Goal: Browse casually

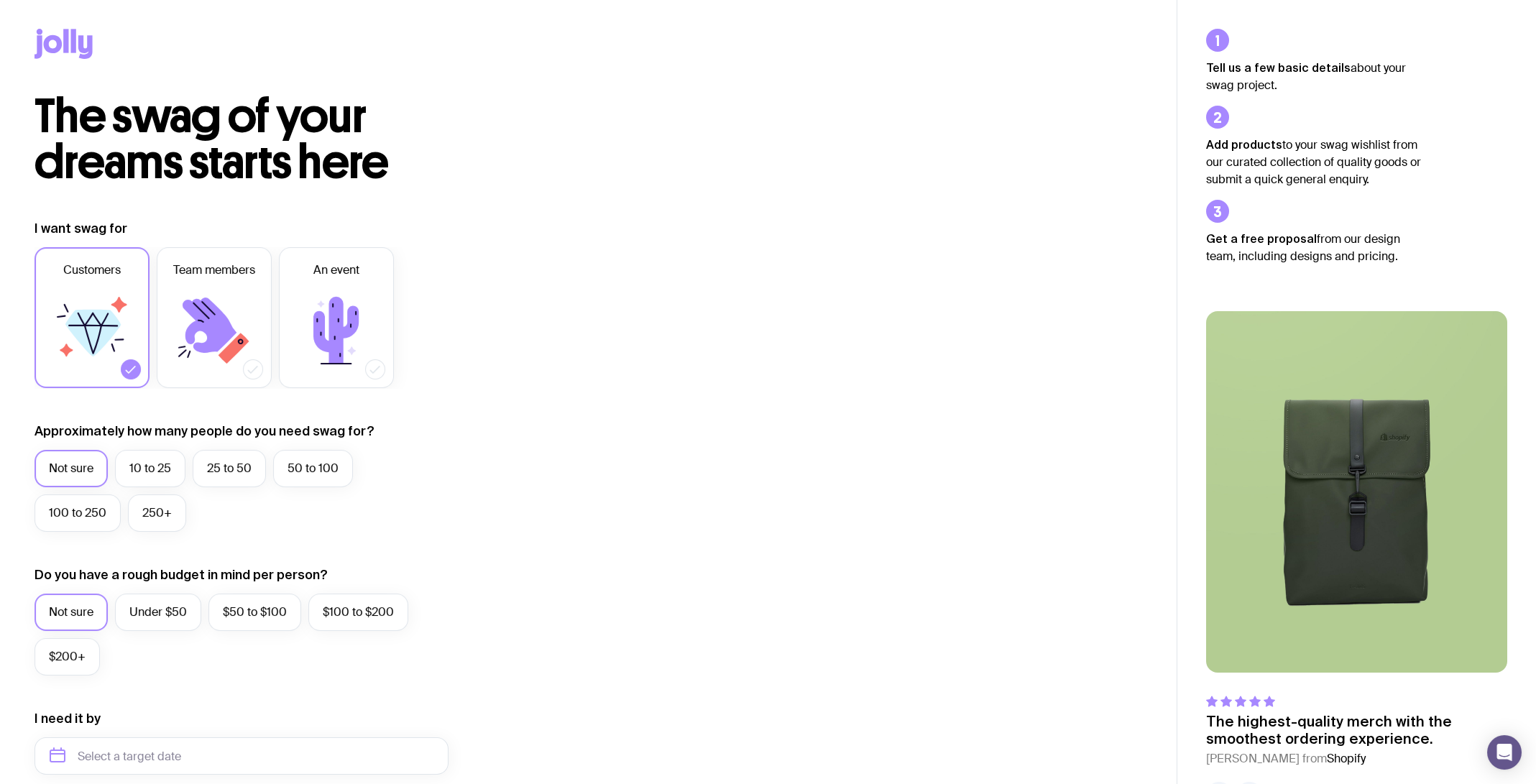
click at [81, 36] on icon at bounding box center [86, 47] width 15 height 24
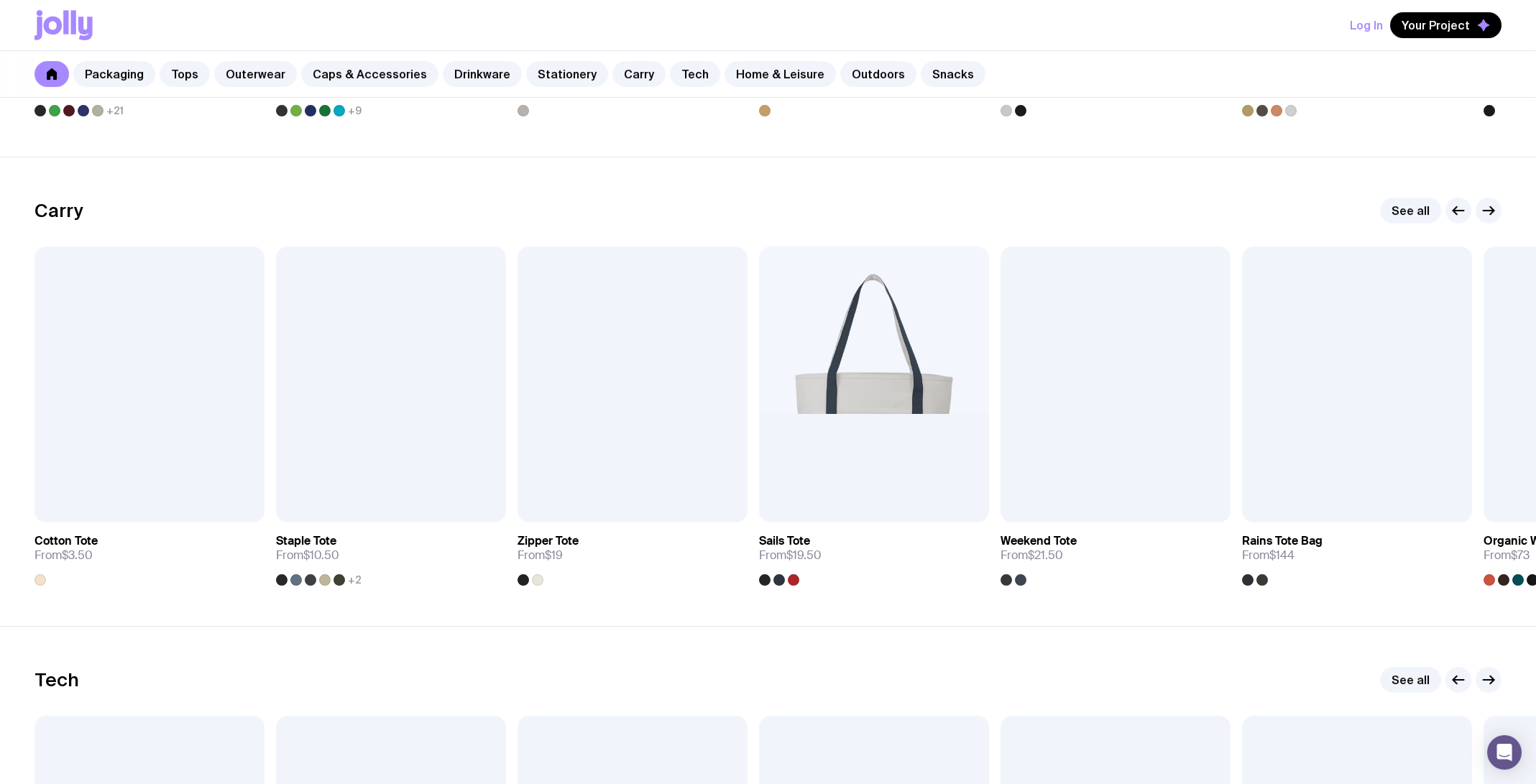
scroll to position [2945, 0]
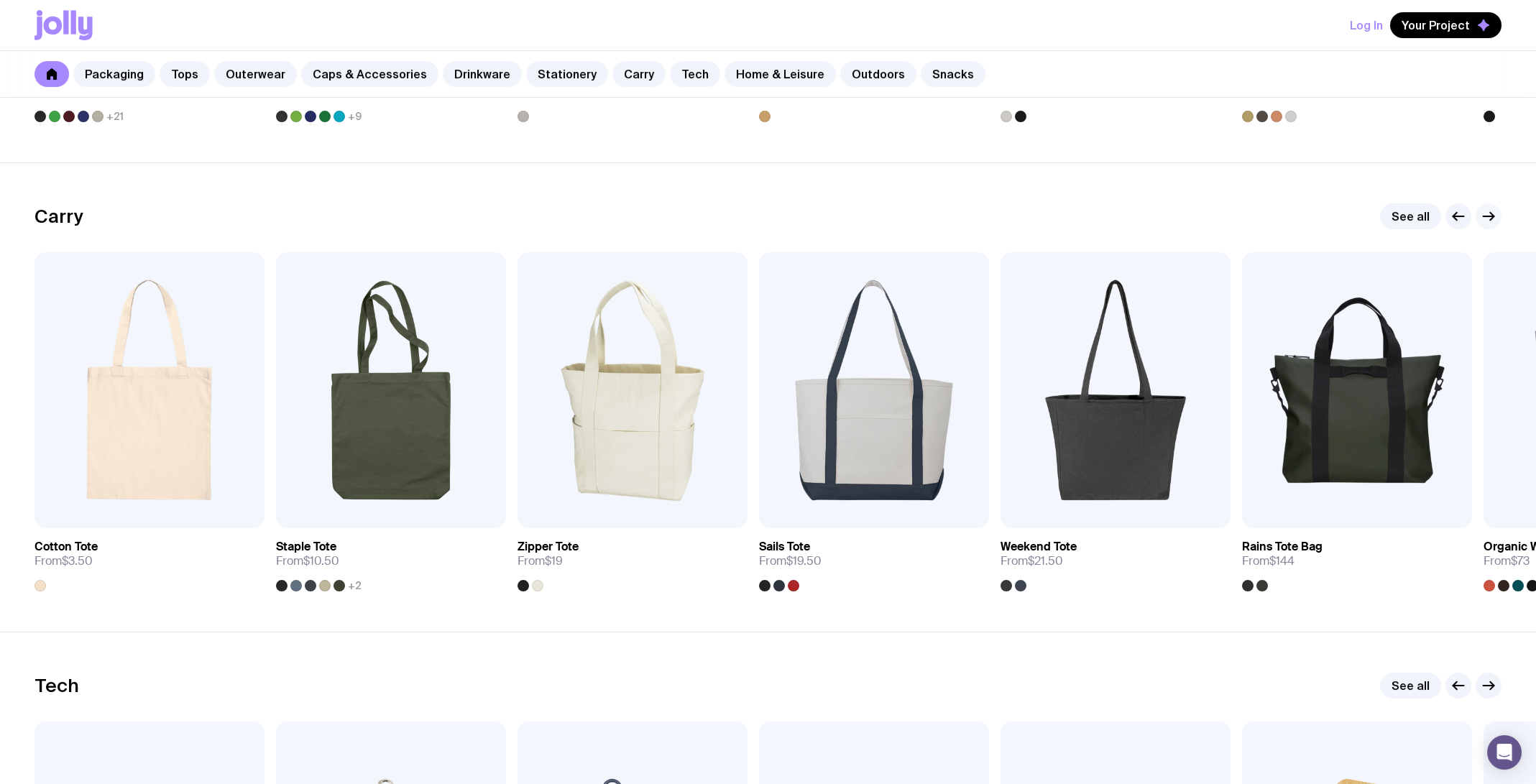
click at [1486, 221] on icon "button" at bounding box center [1488, 216] width 17 height 17
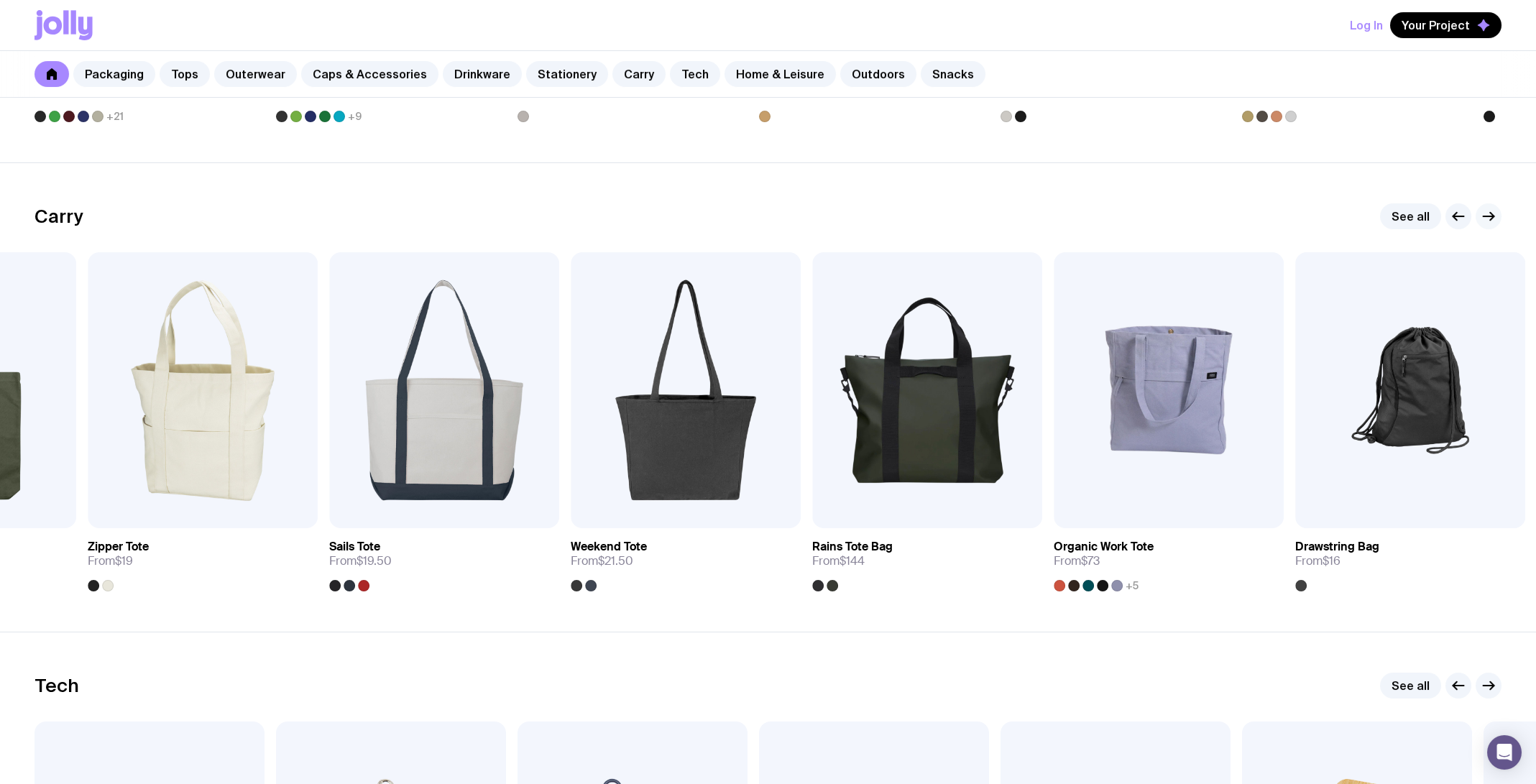
click at [1486, 221] on icon "button" at bounding box center [1488, 216] width 17 height 17
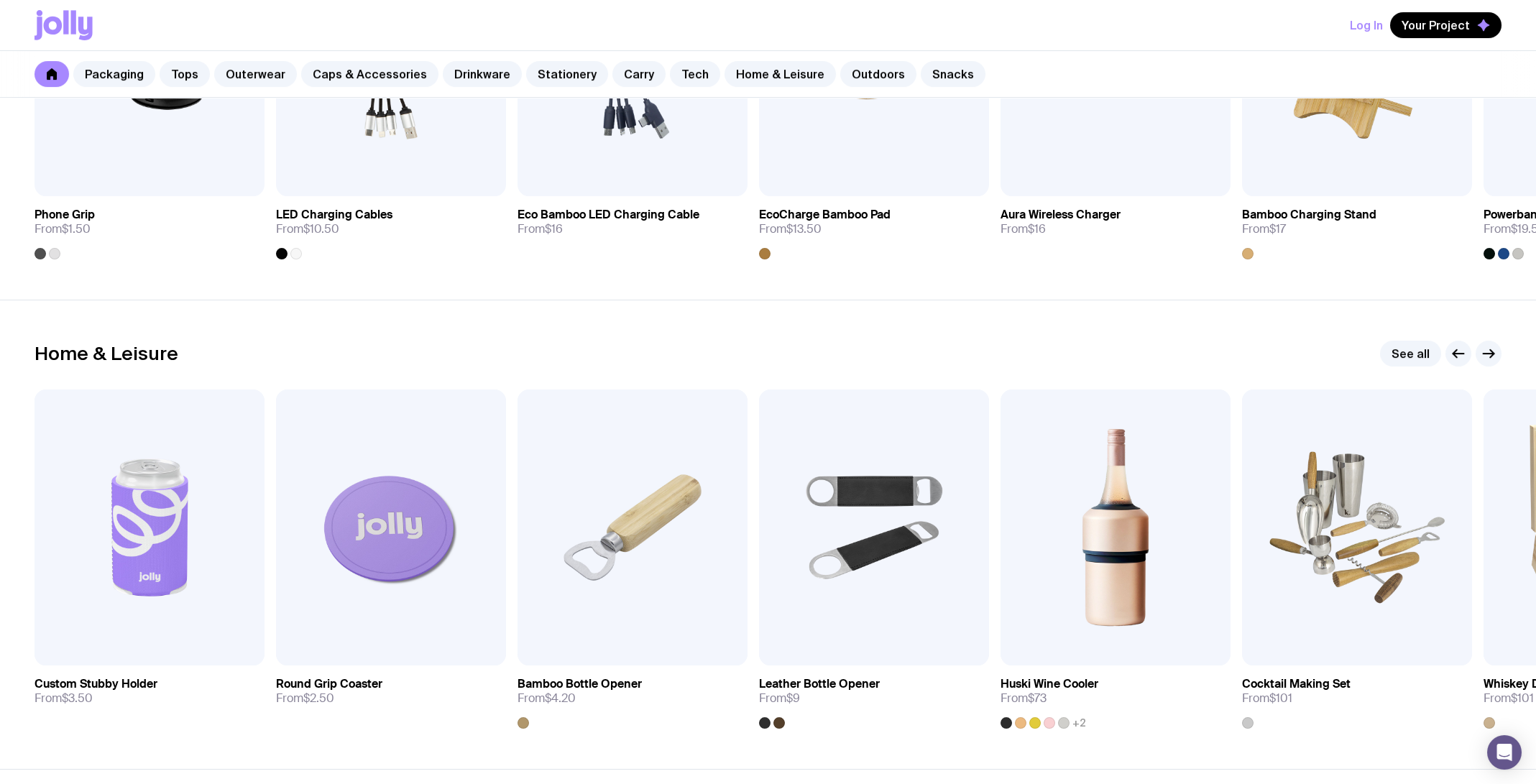
scroll to position [3806, 0]
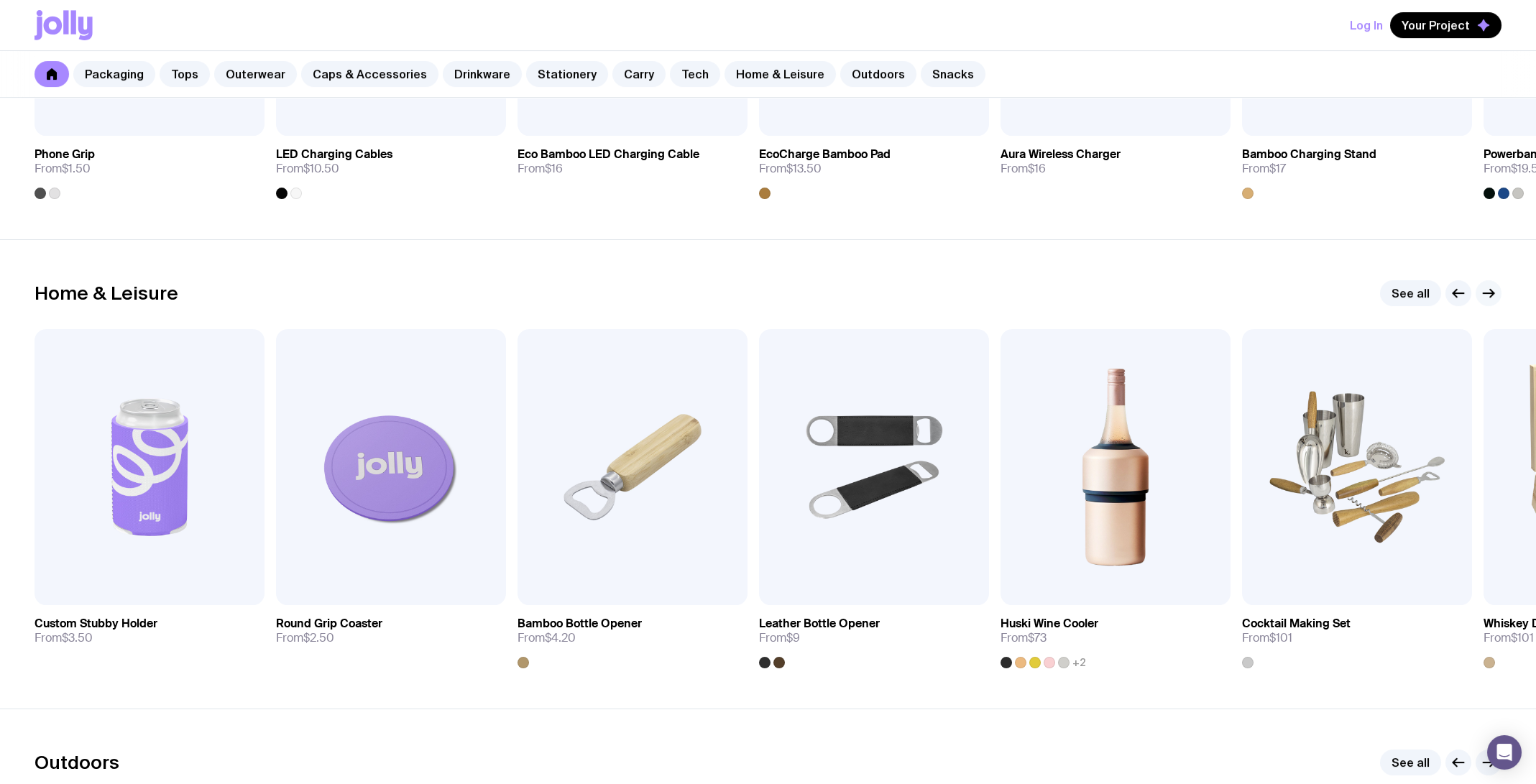
click at [1496, 289] on icon "button" at bounding box center [1488, 293] width 17 height 17
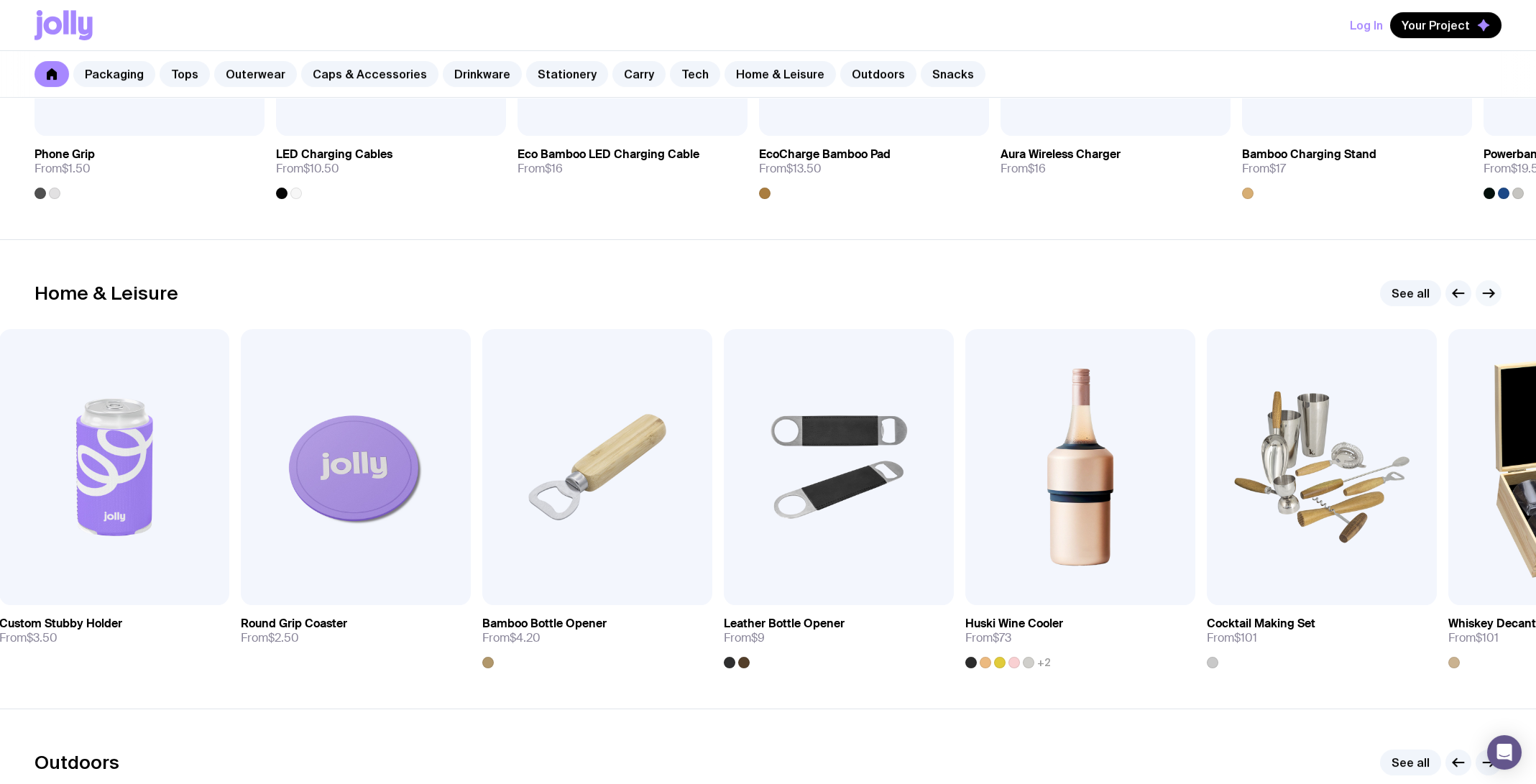
click at [1496, 289] on icon "button" at bounding box center [1488, 293] width 17 height 17
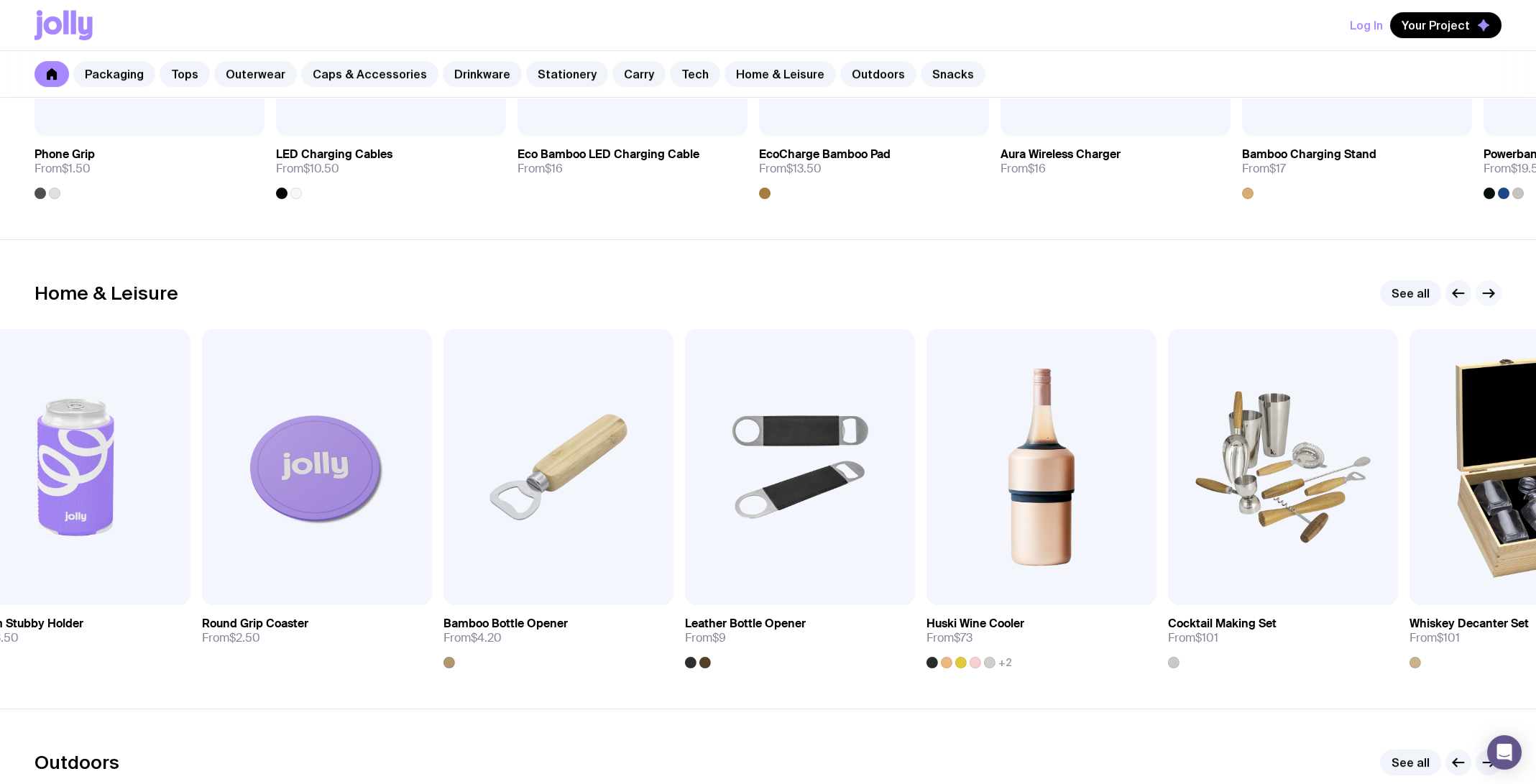
click at [1496, 289] on icon "button" at bounding box center [1488, 293] width 17 height 17
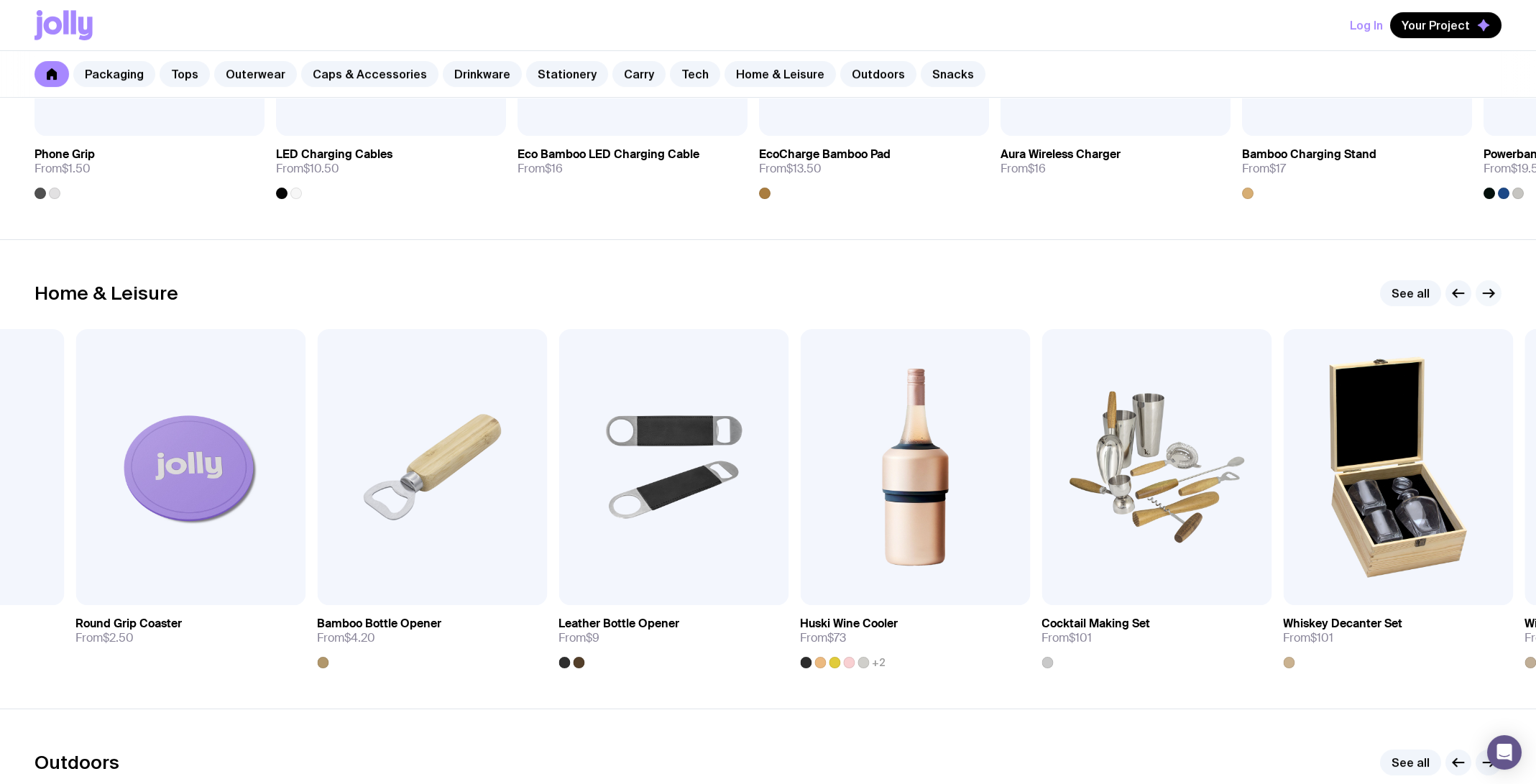
click at [1496, 289] on icon "button" at bounding box center [1488, 293] width 17 height 17
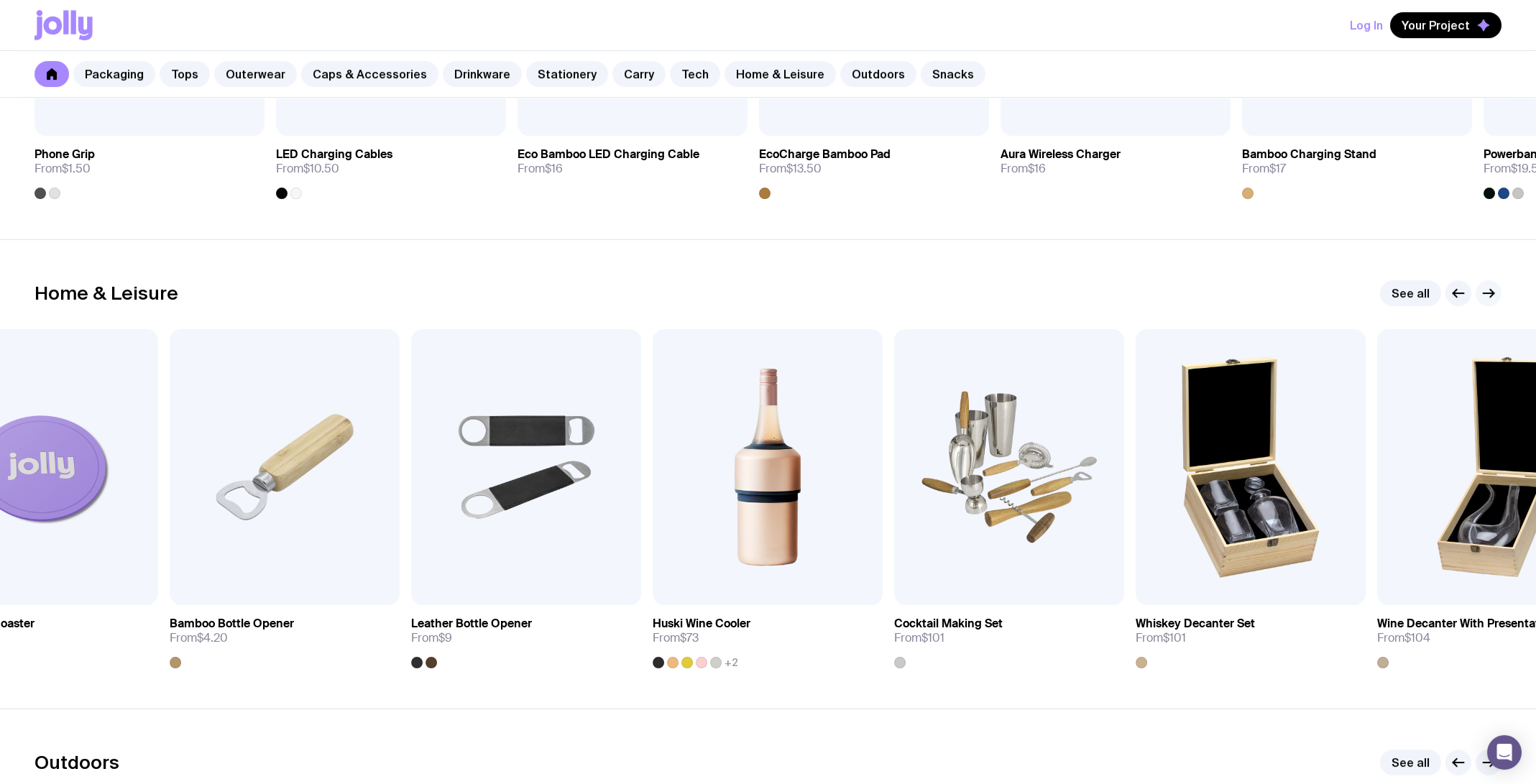
click at [1496, 289] on icon "button" at bounding box center [1488, 293] width 17 height 17
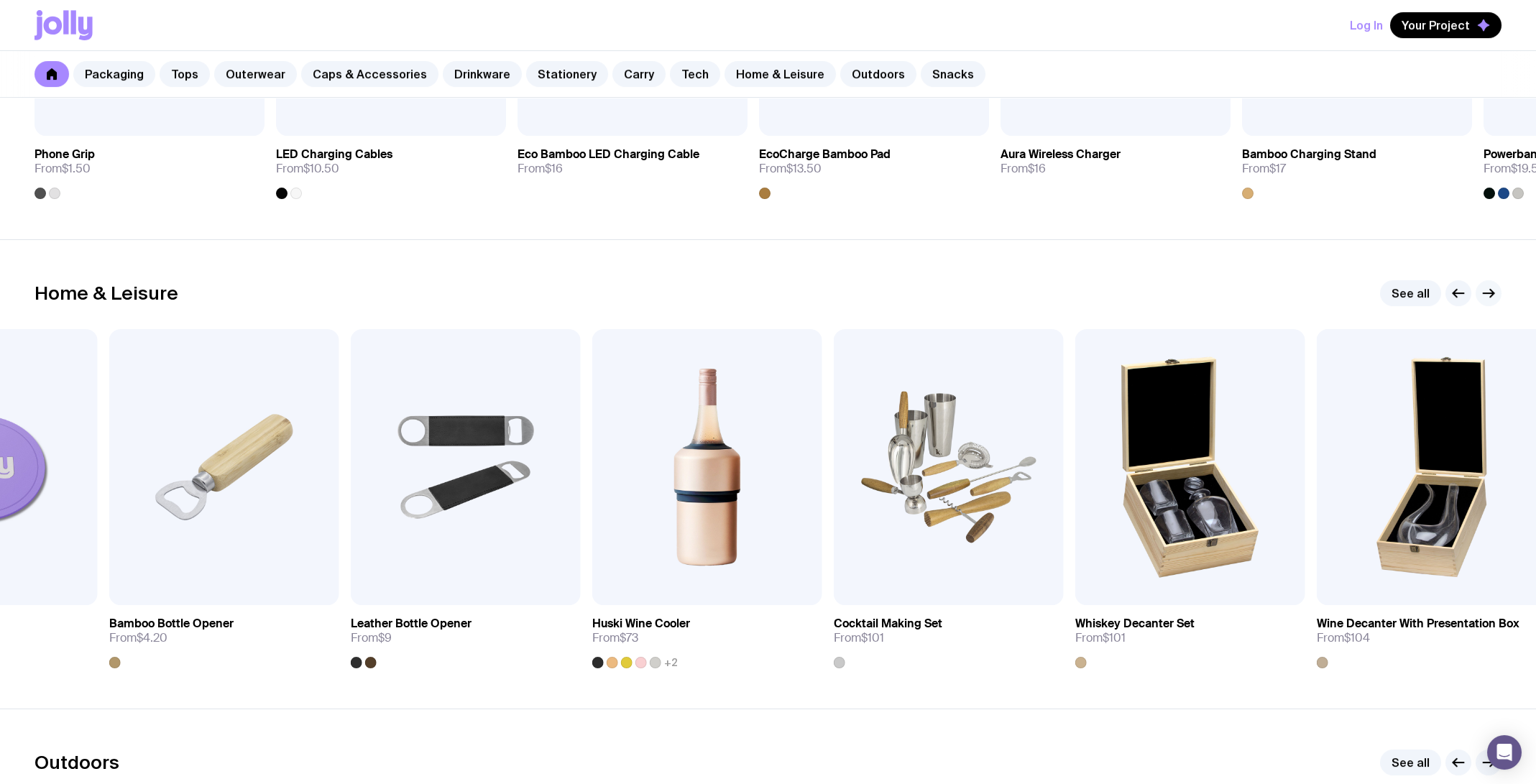
click at [1496, 289] on icon "button" at bounding box center [1488, 293] width 17 height 17
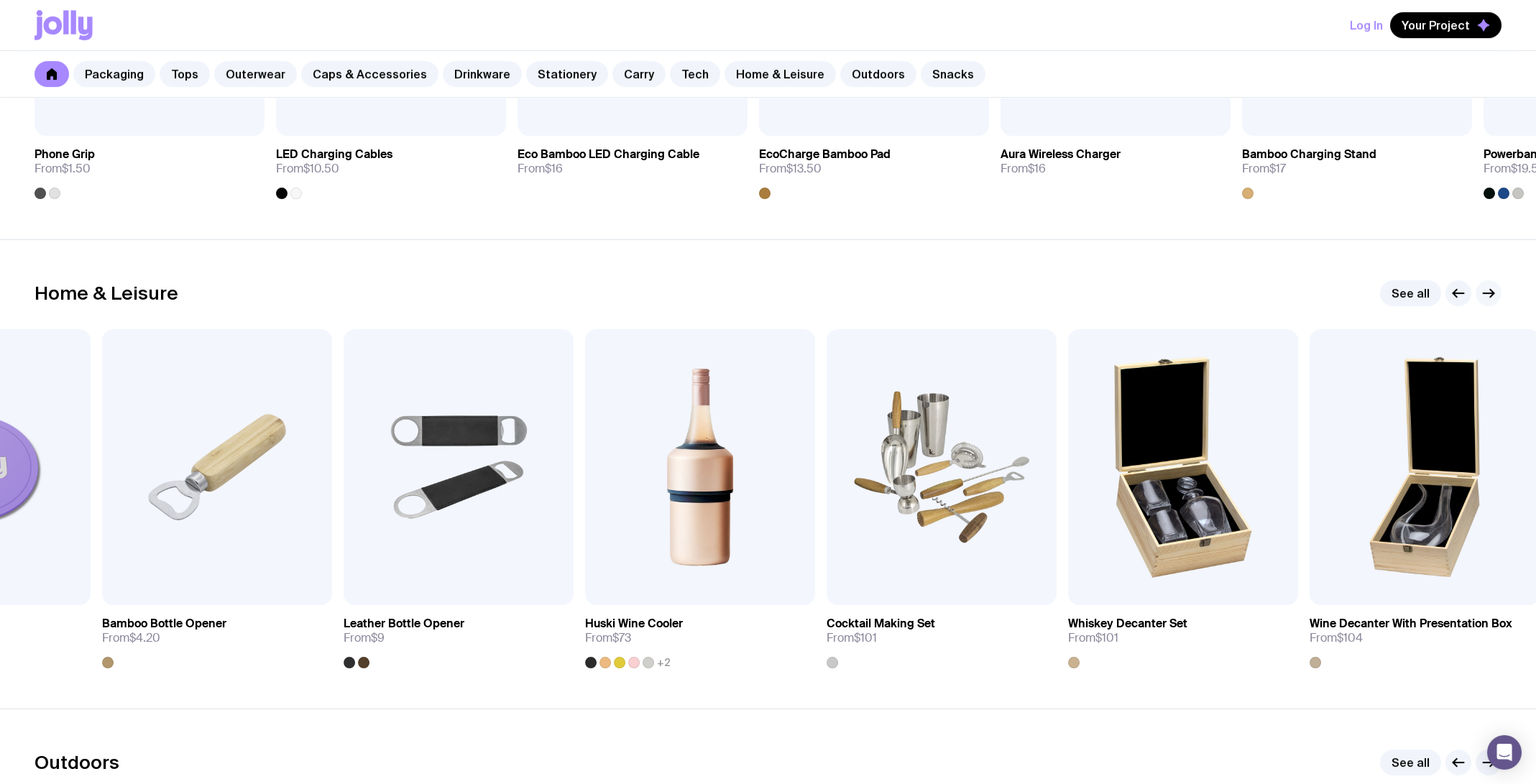
click at [1496, 289] on icon "button" at bounding box center [1488, 293] width 17 height 17
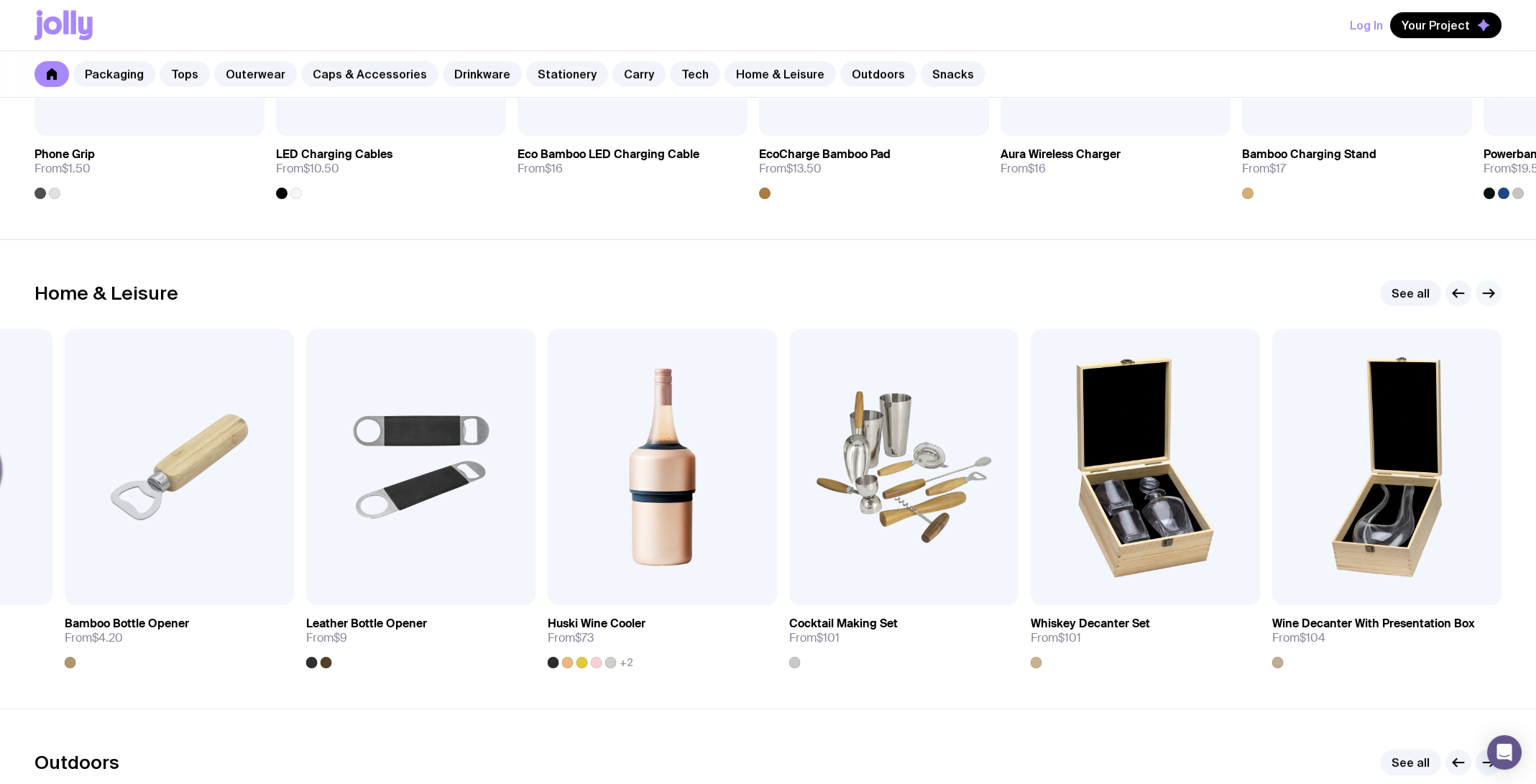
click at [1496, 289] on icon "button" at bounding box center [1488, 293] width 17 height 17
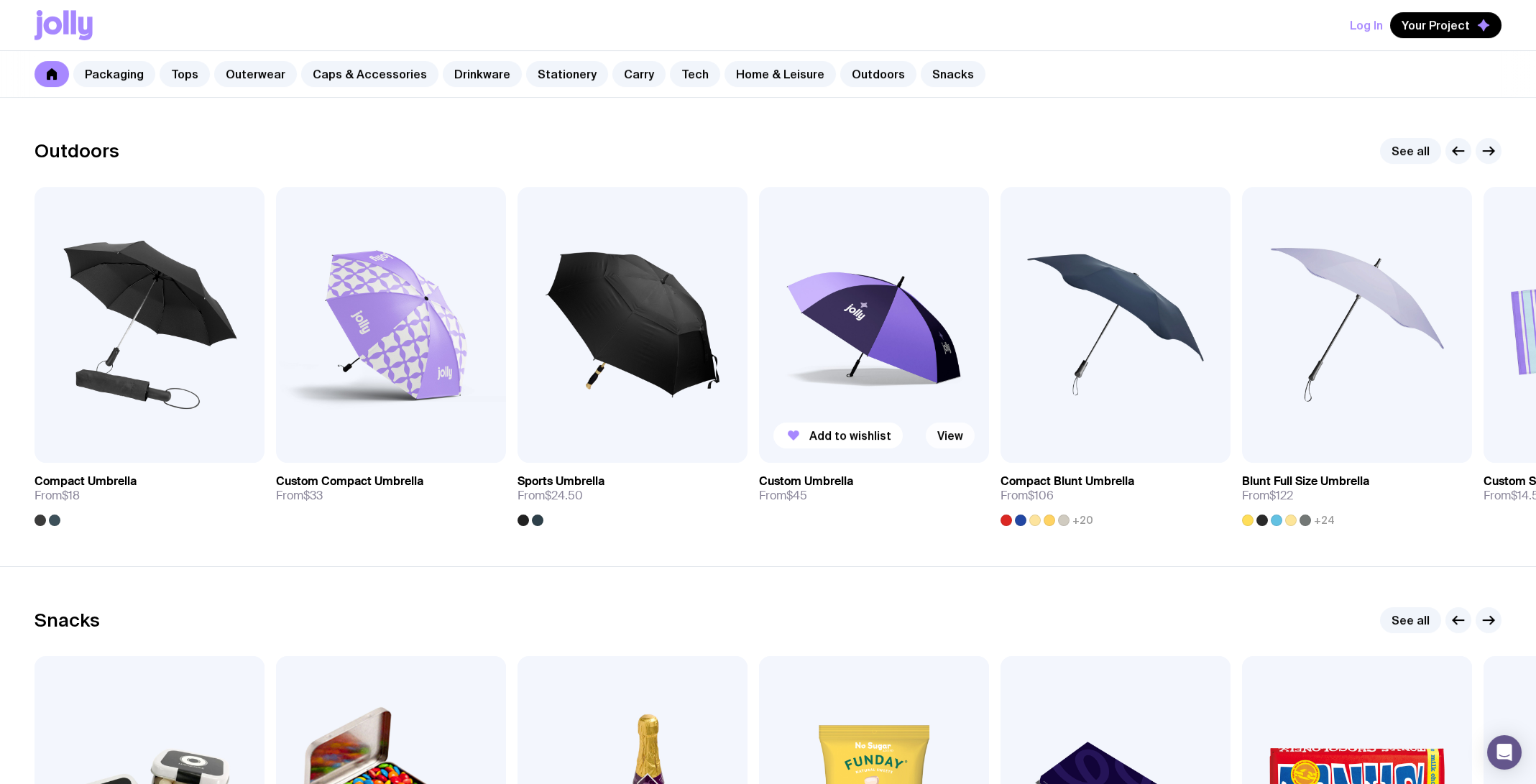
scroll to position [4394, 0]
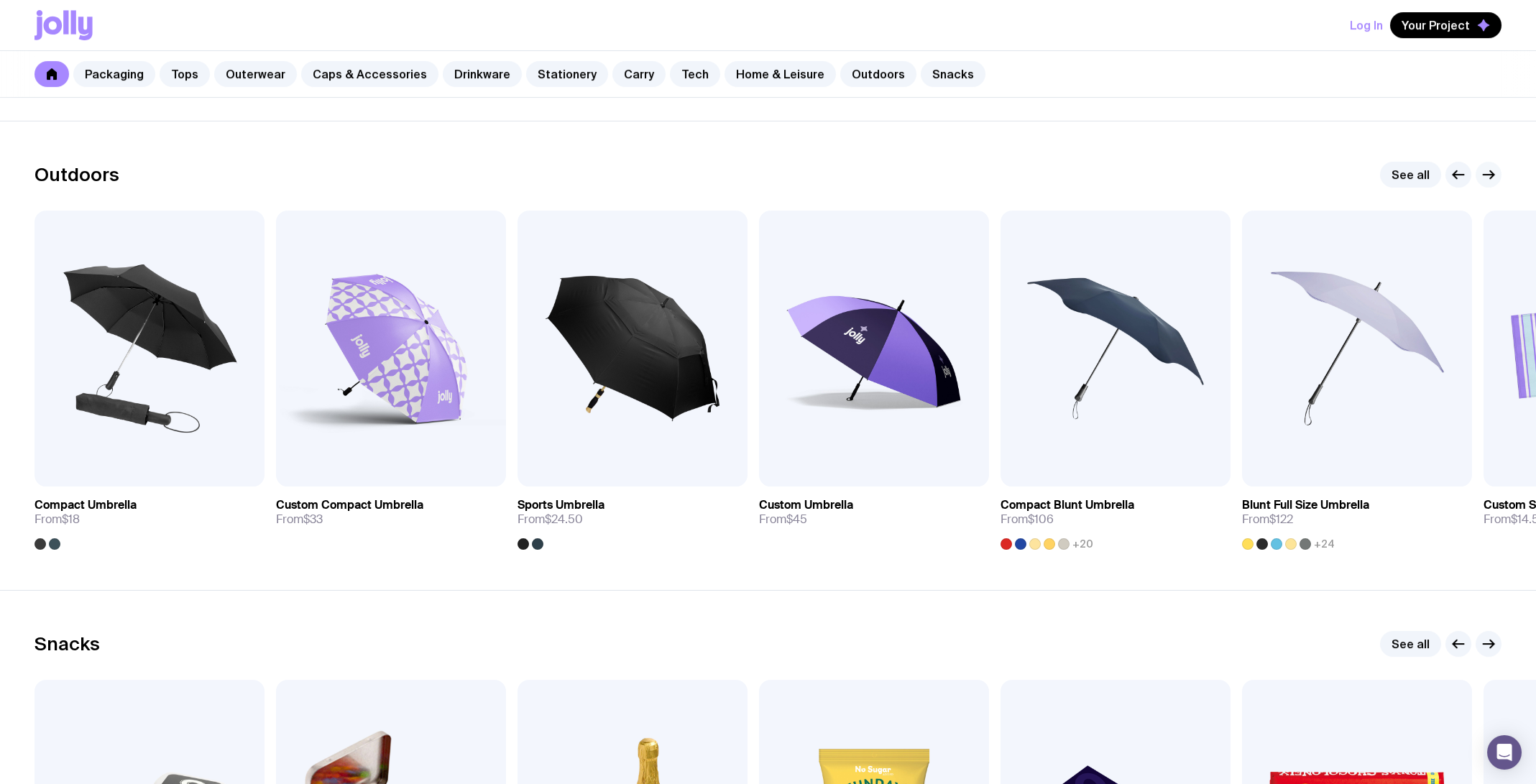
click at [1488, 166] on icon "button" at bounding box center [1488, 174] width 17 height 17
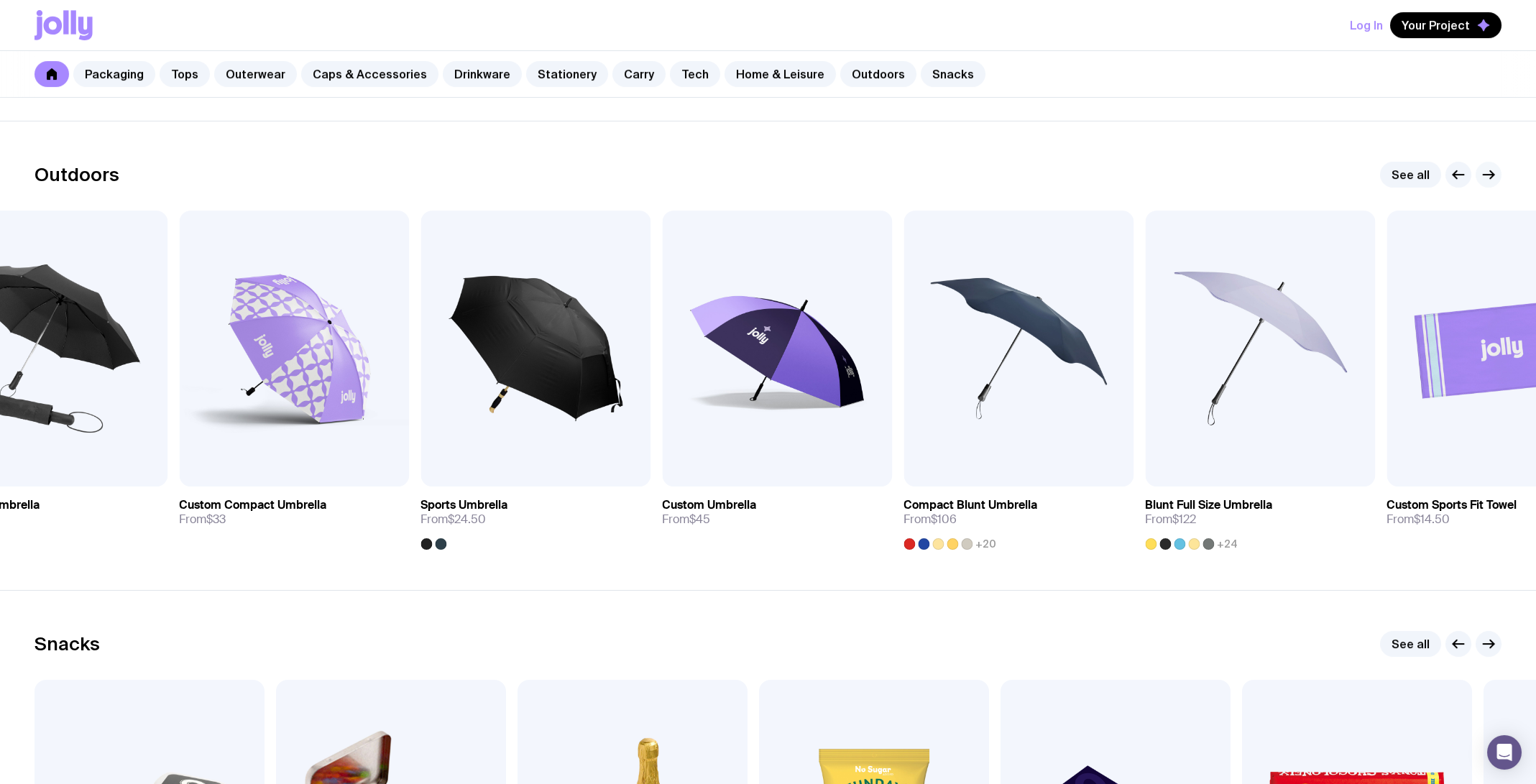
click at [1487, 166] on icon "button" at bounding box center [1488, 174] width 17 height 17
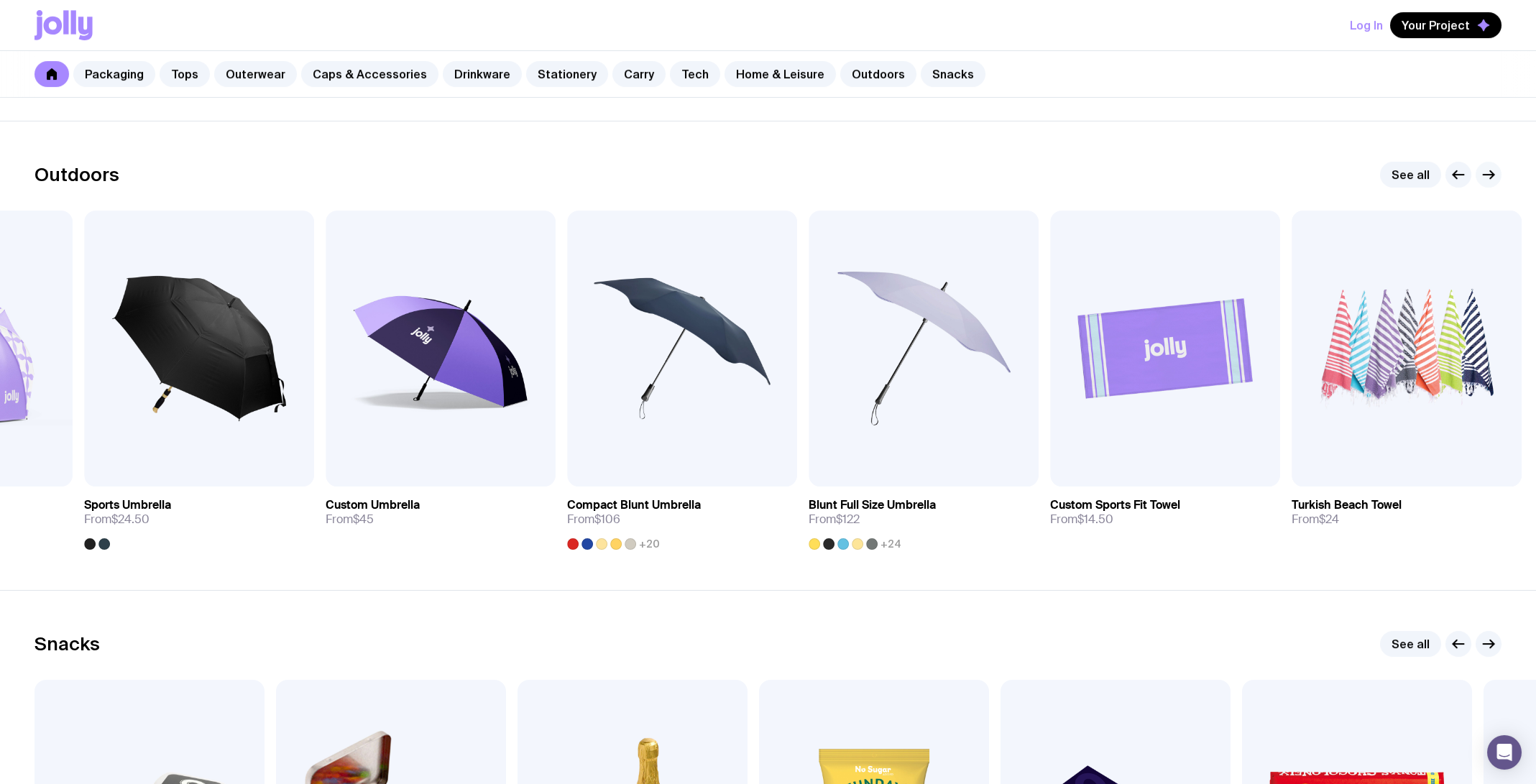
click at [1487, 166] on icon "button" at bounding box center [1488, 174] width 17 height 17
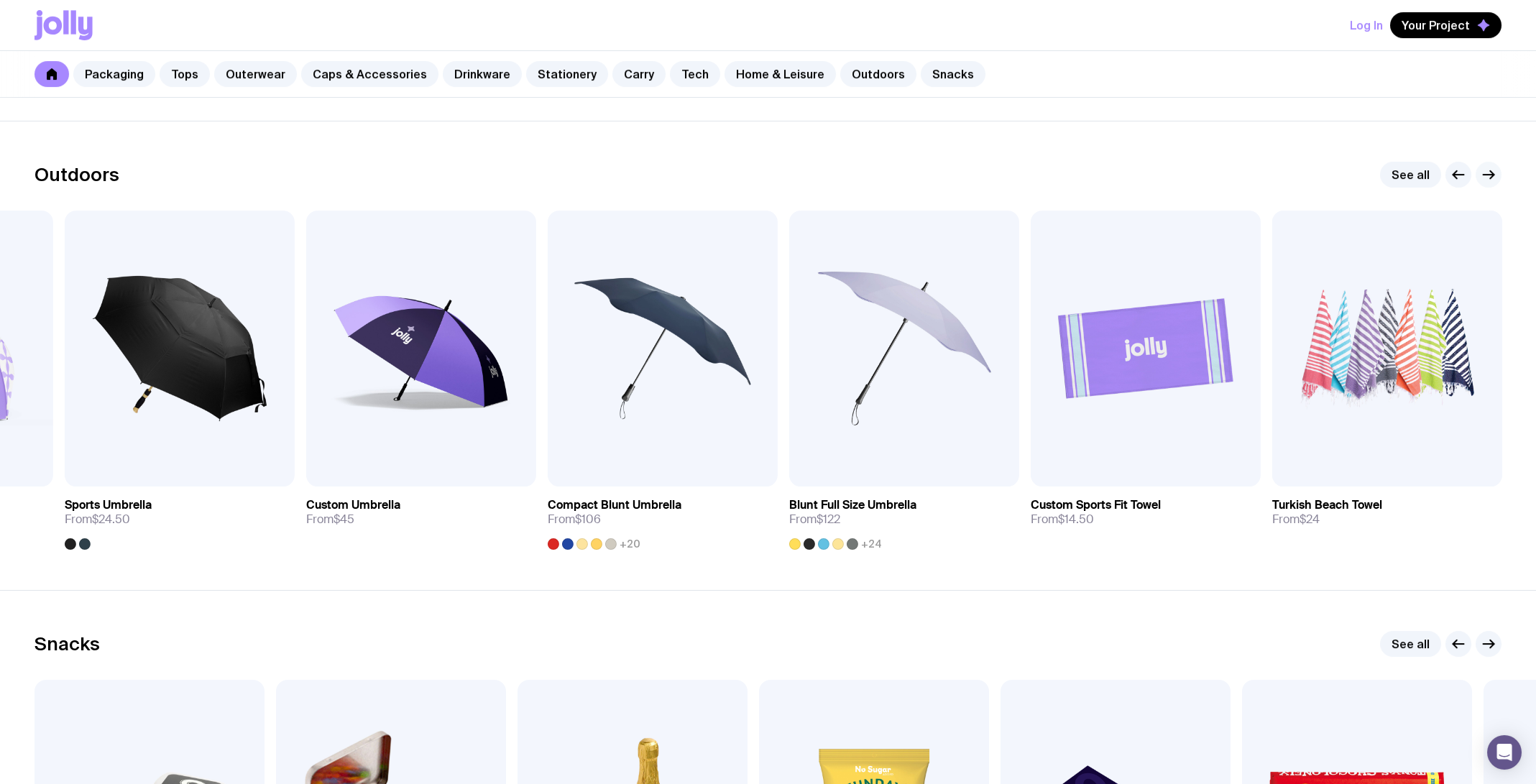
click at [1487, 166] on icon "button" at bounding box center [1488, 174] width 17 height 17
